Goal: Navigation & Orientation: Find specific page/section

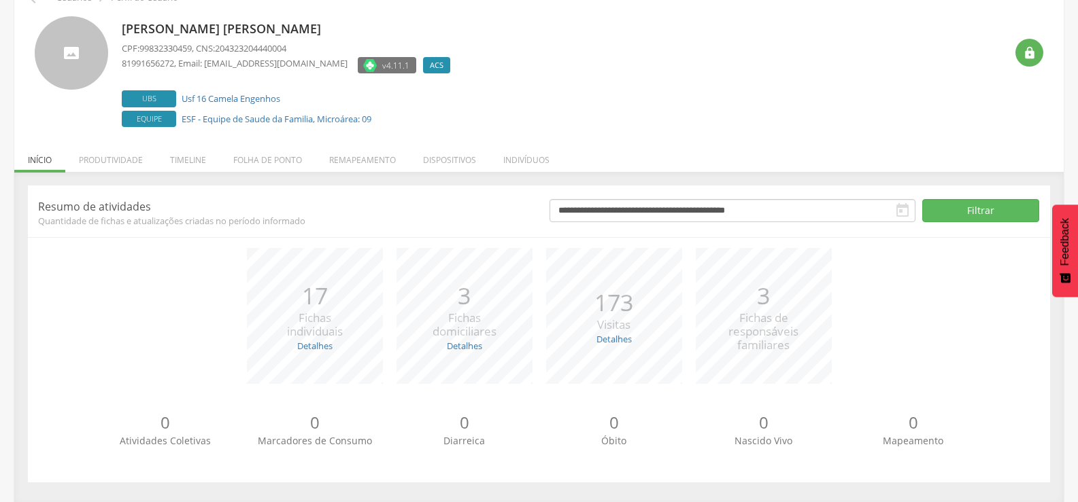
scroll to position [77, 0]
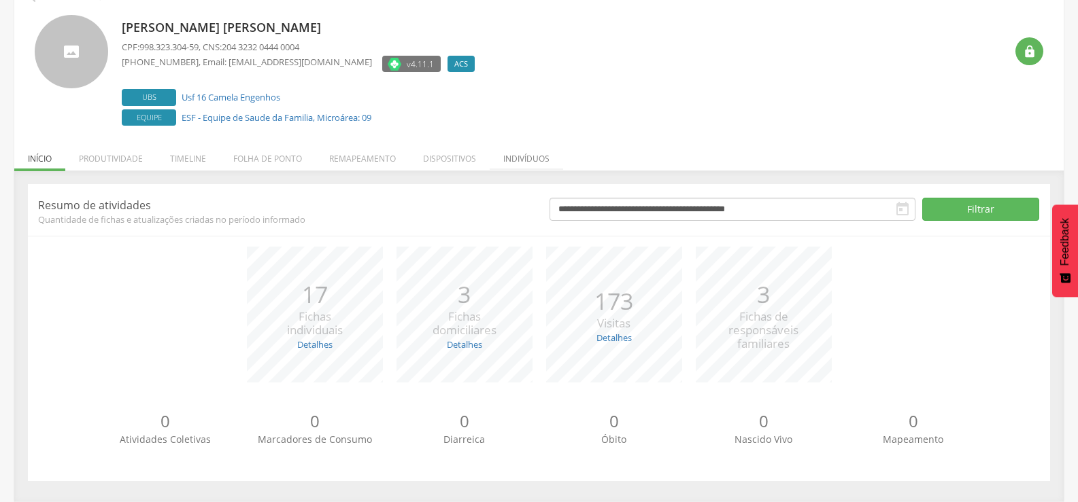
click at [536, 156] on li "Indivíduos" at bounding box center [526, 155] width 73 height 32
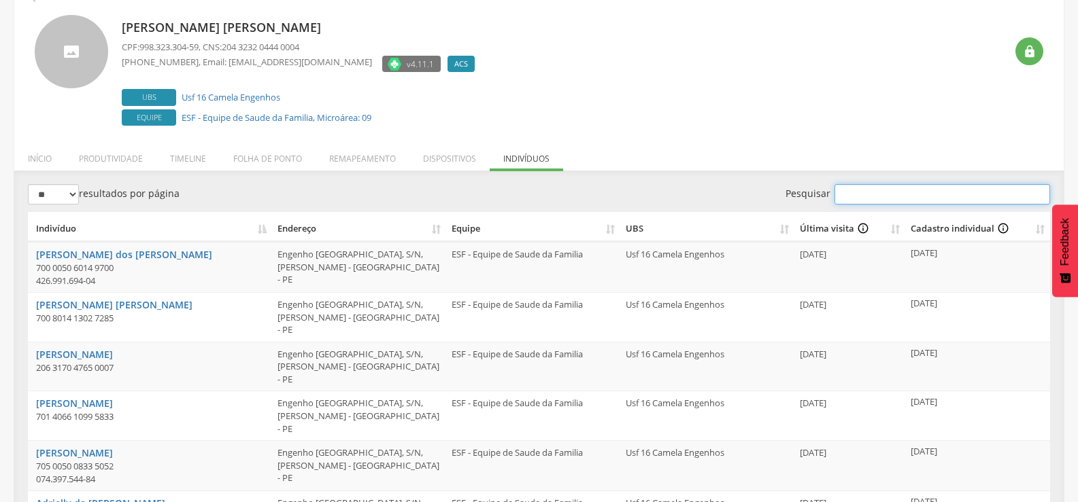
click at [883, 194] on input "Pesquisar" at bounding box center [942, 194] width 216 height 20
paste input "**********"
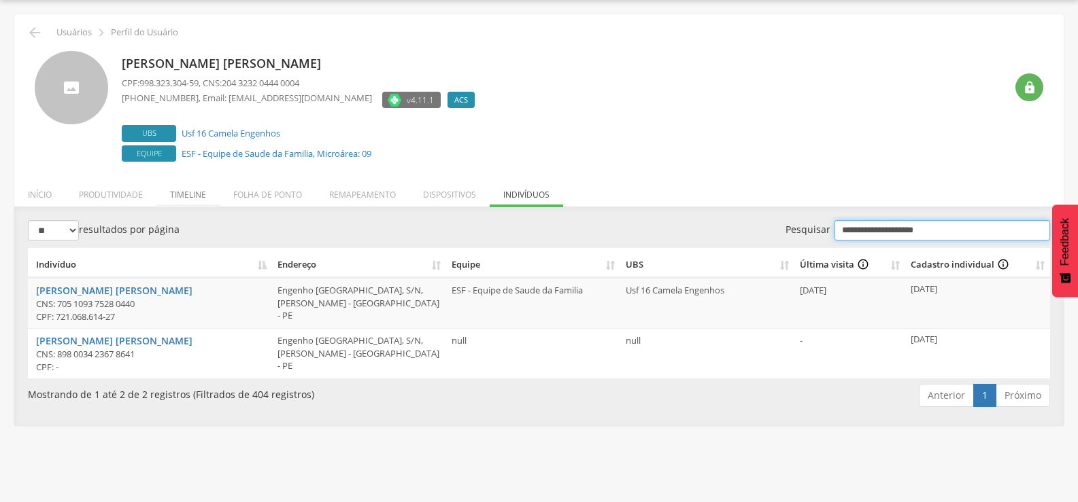
type input "**********"
click at [190, 192] on li "Timeline" at bounding box center [187, 191] width 63 height 32
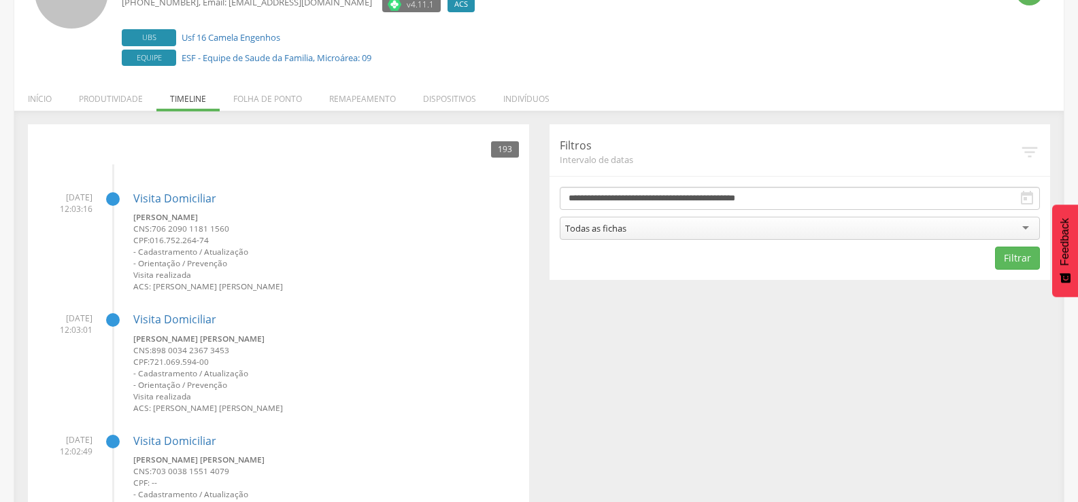
scroll to position [0, 0]
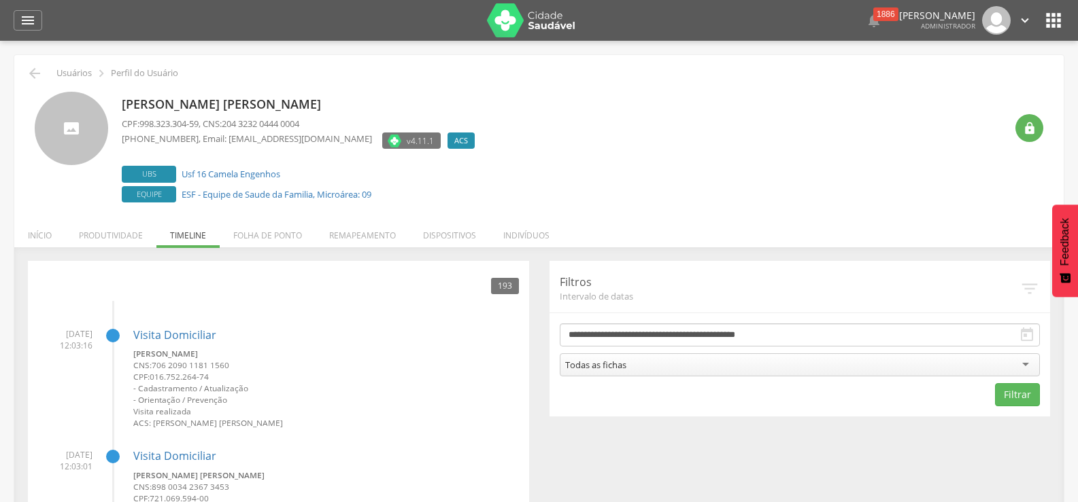
click at [1052, 26] on icon "" at bounding box center [1053, 21] width 22 height 22
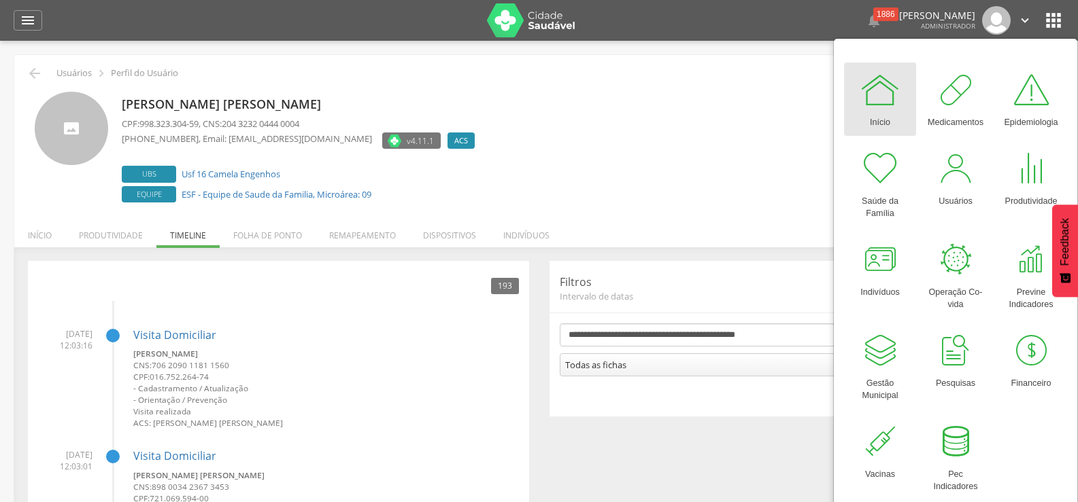
click at [881, 112] on div "Início" at bounding box center [880, 119] width 20 height 19
click at [879, 97] on div at bounding box center [879, 89] width 41 height 41
click at [1022, 16] on icon "" at bounding box center [1024, 20] width 15 height 15
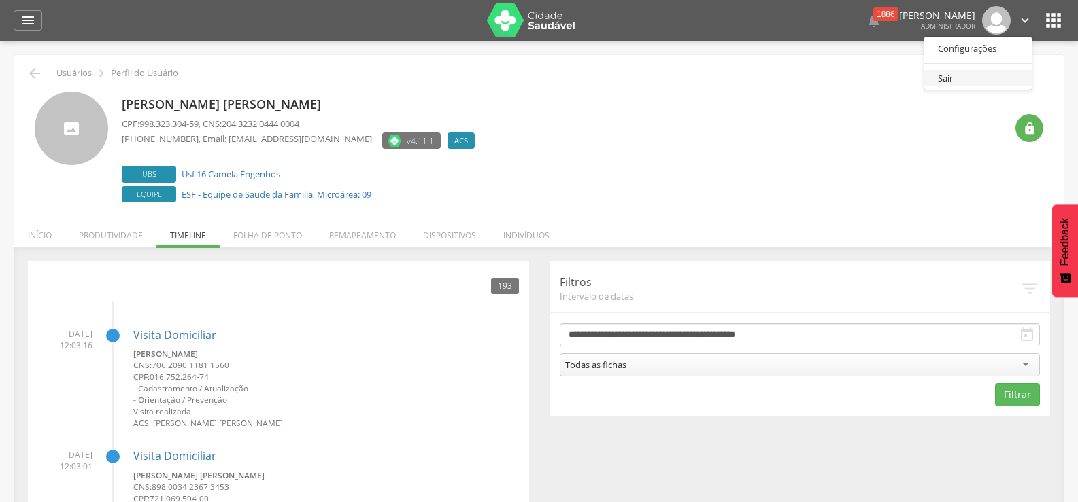
click at [948, 76] on link "Sair" at bounding box center [977, 78] width 107 height 17
